Goal: Task Accomplishment & Management: Manage account settings

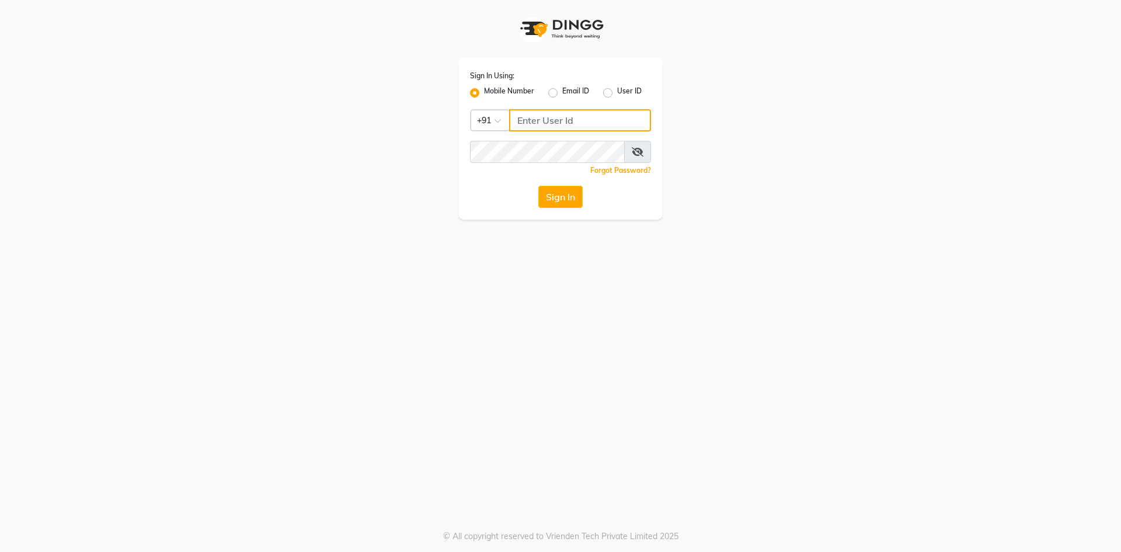
click at [554, 123] on input "Username" at bounding box center [580, 120] width 142 height 22
type input "7571900707"
click at [539, 186] on button "Sign In" at bounding box center [561, 197] width 44 height 22
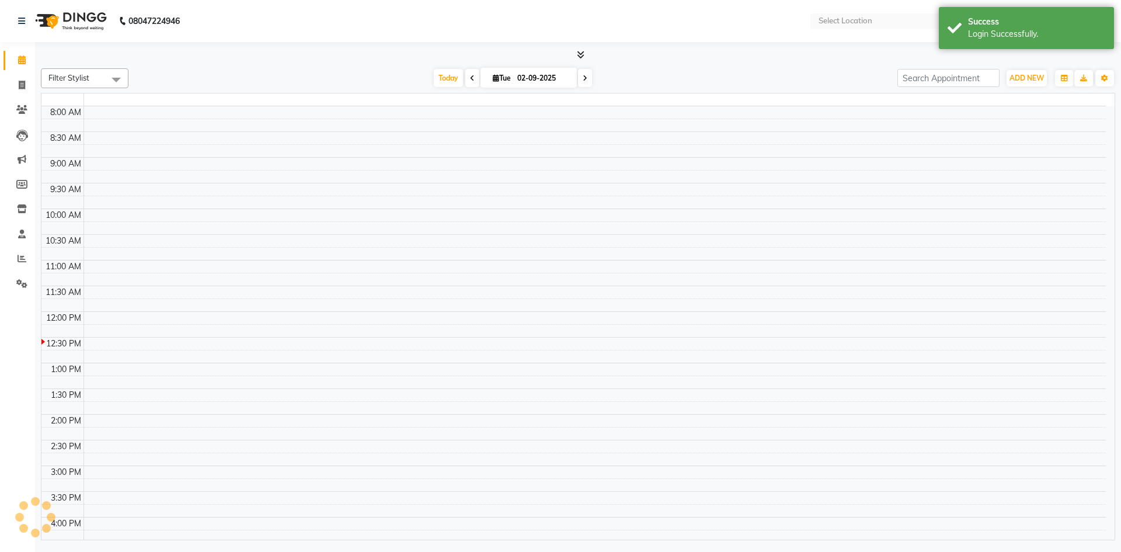
select select "en"
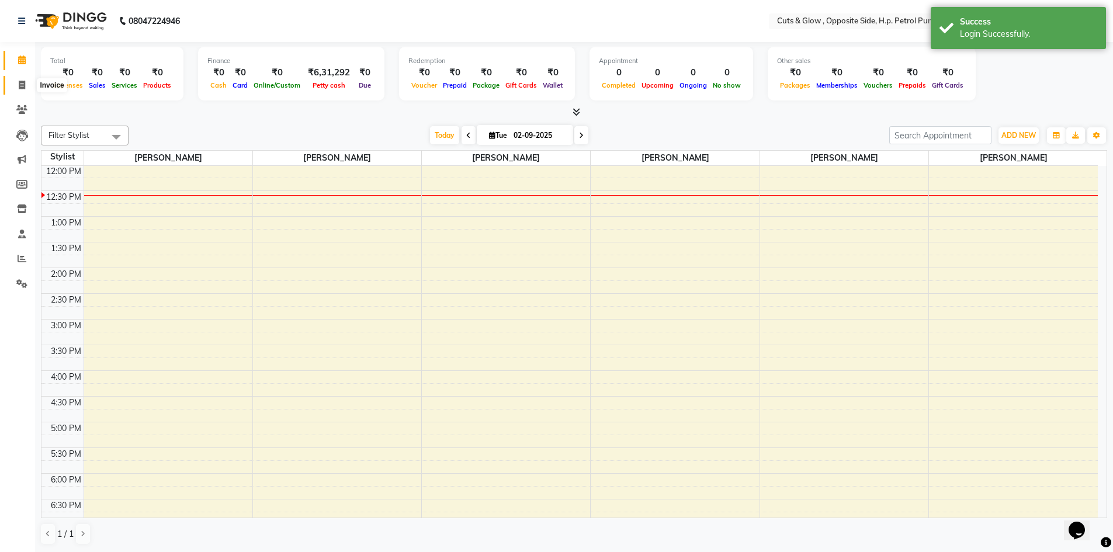
click at [28, 88] on span at bounding box center [22, 85] width 20 height 13
select select "6633"
select select "service"
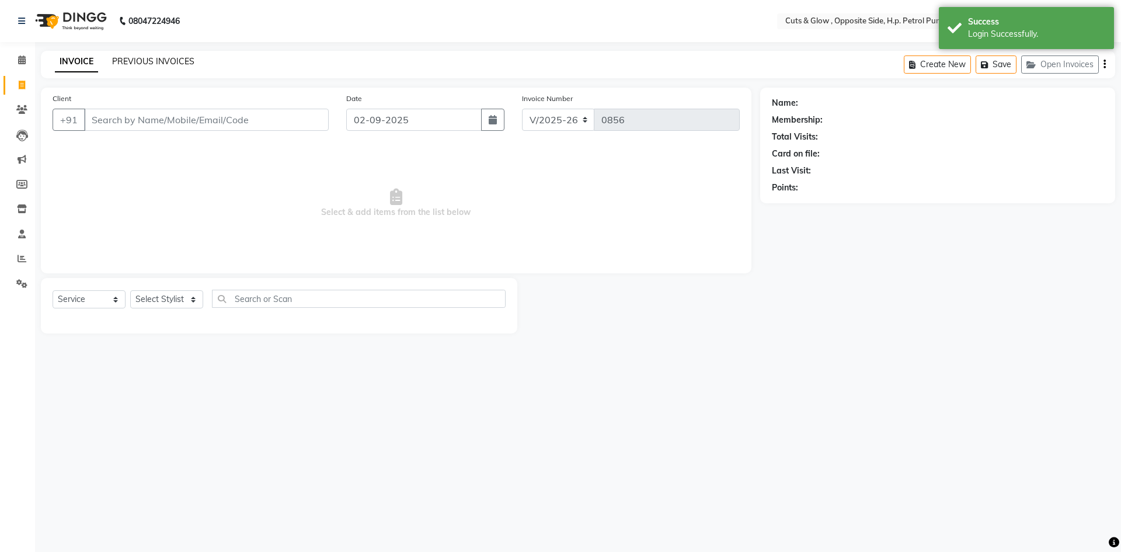
click at [152, 65] on link "PREVIOUS INVOICES" at bounding box center [153, 61] width 82 height 11
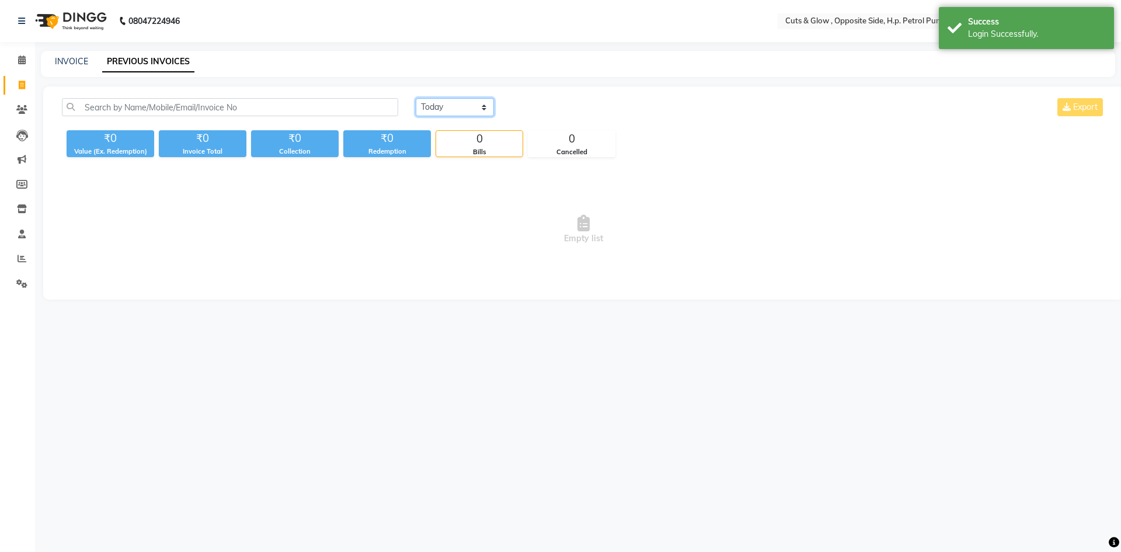
click at [432, 104] on select "[DATE] [DATE] Custom Range" at bounding box center [455, 107] width 78 height 18
select select "[DATE]"
click at [416, 98] on select "[DATE] [DATE] Custom Range" at bounding box center [455, 107] width 78 height 18
